Goal: Transaction & Acquisition: Purchase product/service

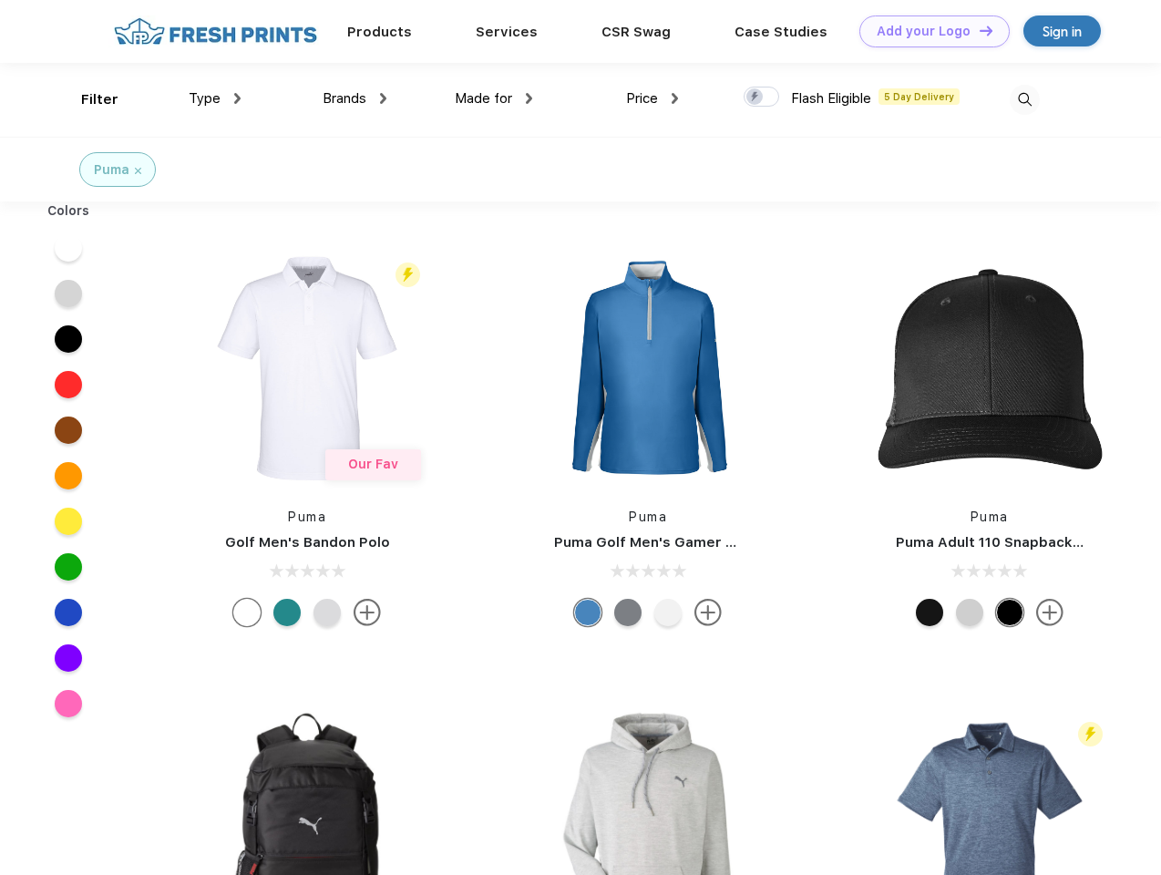
click at [928, 31] on link "Add your Logo Design Tool" at bounding box center [934, 31] width 150 height 32
click at [0, 0] on div "Design Tool" at bounding box center [0, 0] width 0 height 0
click at [978, 30] on link "Add your Logo Design Tool" at bounding box center [934, 31] width 150 height 32
click at [87, 99] on div "Filter" at bounding box center [99, 99] width 37 height 21
click at [215, 98] on span "Type" at bounding box center [205, 98] width 32 height 16
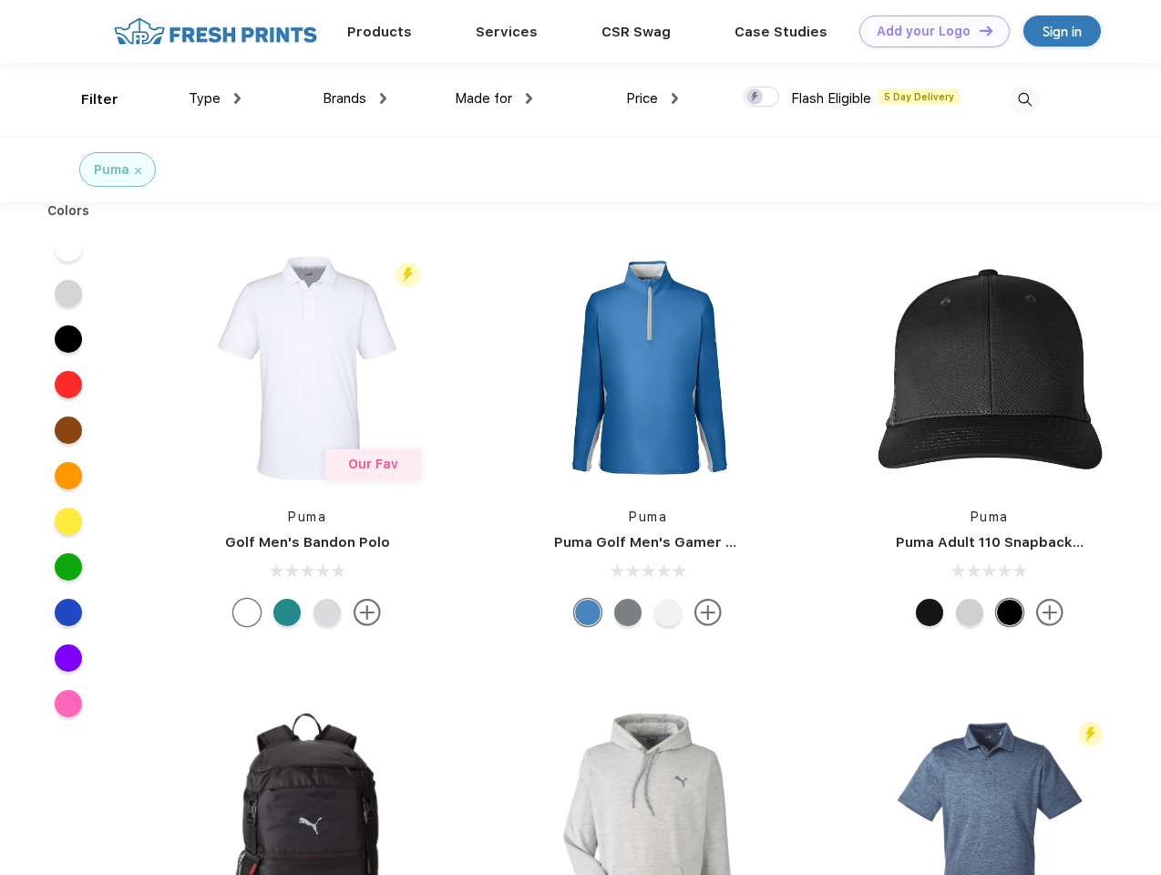
click at [355, 98] on span "Brands" at bounding box center [345, 98] width 44 height 16
click at [494, 98] on span "Made for" at bounding box center [483, 98] width 57 height 16
click at [653, 98] on span "Price" at bounding box center [642, 98] width 32 height 16
click at [762, 98] on div at bounding box center [762, 97] width 36 height 20
click at [755, 98] on input "checkbox" at bounding box center [750, 92] width 12 height 12
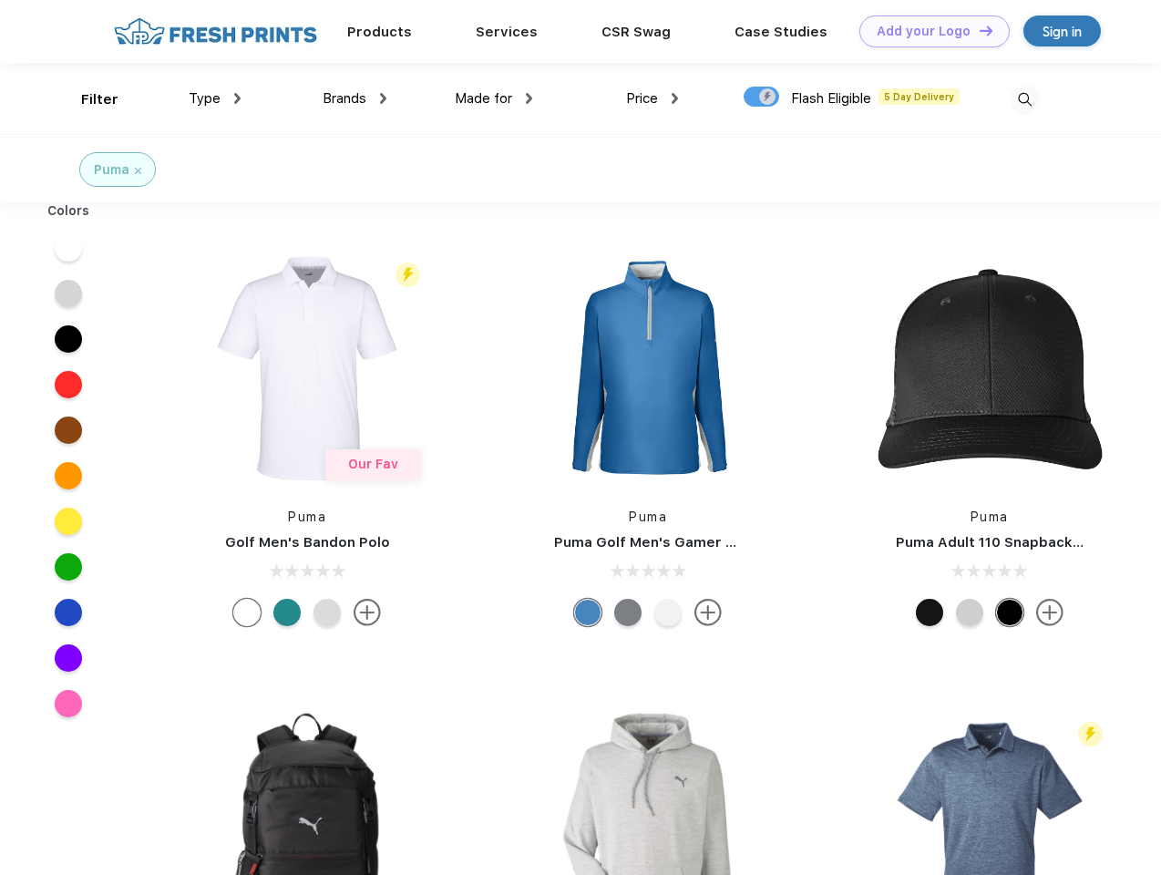
click at [1024, 99] on img at bounding box center [1025, 100] width 30 height 30
